Goal: Obtain resource: Download file/media

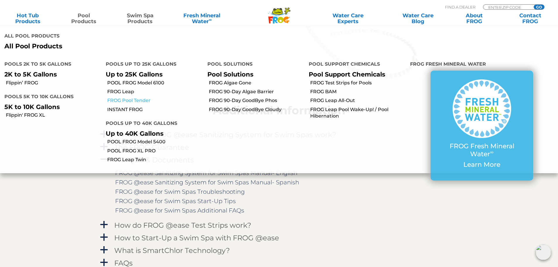
click at [141, 101] on link "FROG Pool Tender" at bounding box center [154, 100] width 95 height 6
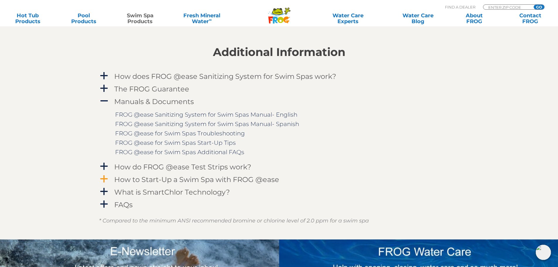
scroll to position [790, 0]
click at [173, 112] on link "FROG @ease Sanitizing System for Swim Spas Manual- English" at bounding box center [206, 114] width 182 height 7
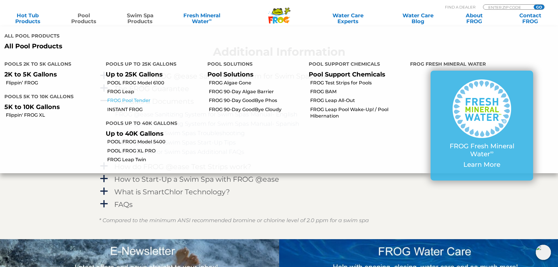
click at [137, 99] on link "FROG Pool Tender" at bounding box center [154, 100] width 95 height 6
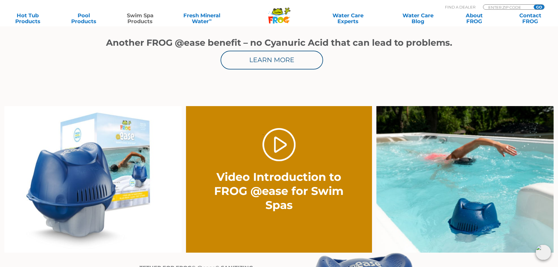
scroll to position [322, 0]
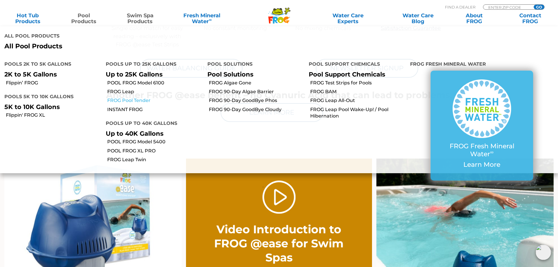
click at [141, 98] on link "FROG Pool Tender" at bounding box center [154, 100] width 95 height 6
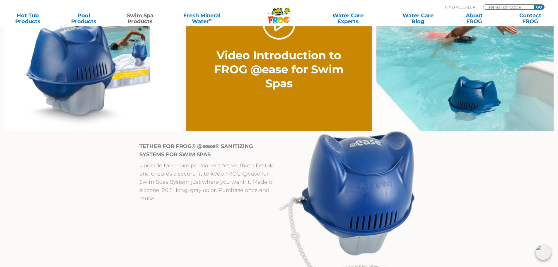
scroll to position [498, 0]
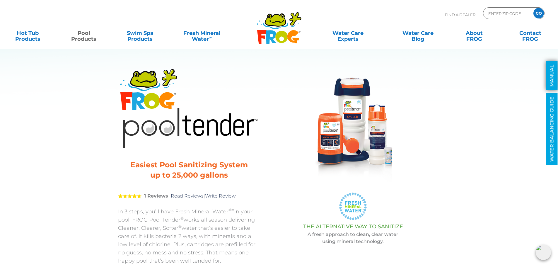
drag, startPoint x: 548, startPoint y: 64, endPoint x: 550, endPoint y: 67, distance: 3.5
click at [548, 64] on link "MANUAL" at bounding box center [551, 75] width 11 height 29
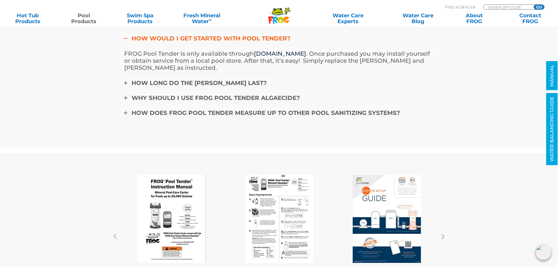
scroll to position [1999, 0]
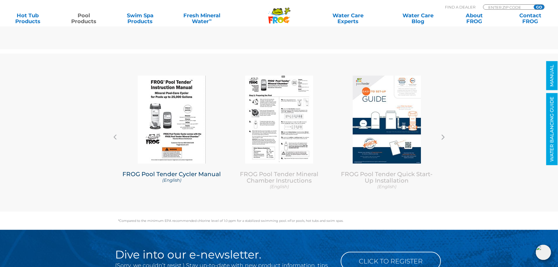
click at [182, 119] on img at bounding box center [172, 120] width 68 height 88
